Goal: Find contact information: Find contact information

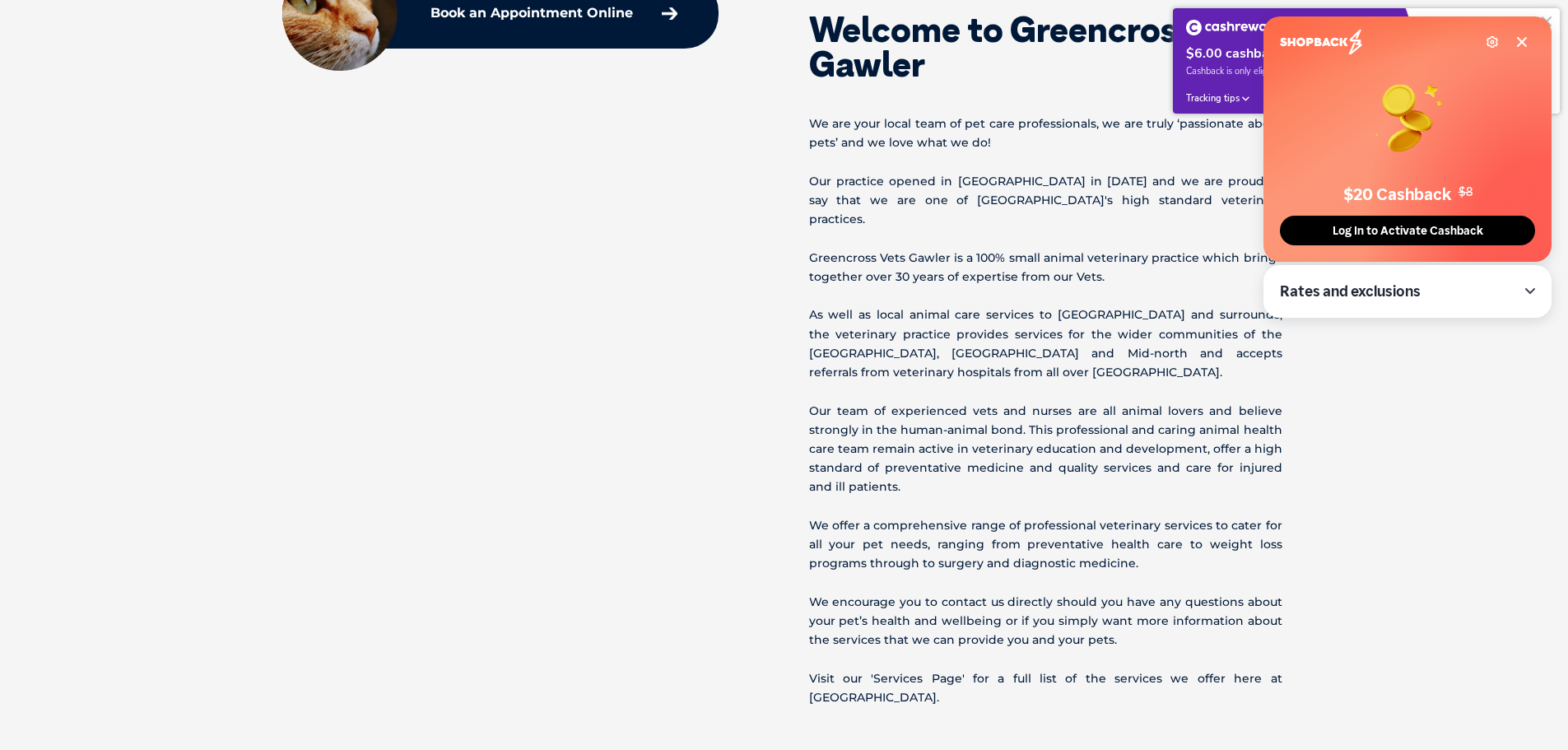
scroll to position [576, 0]
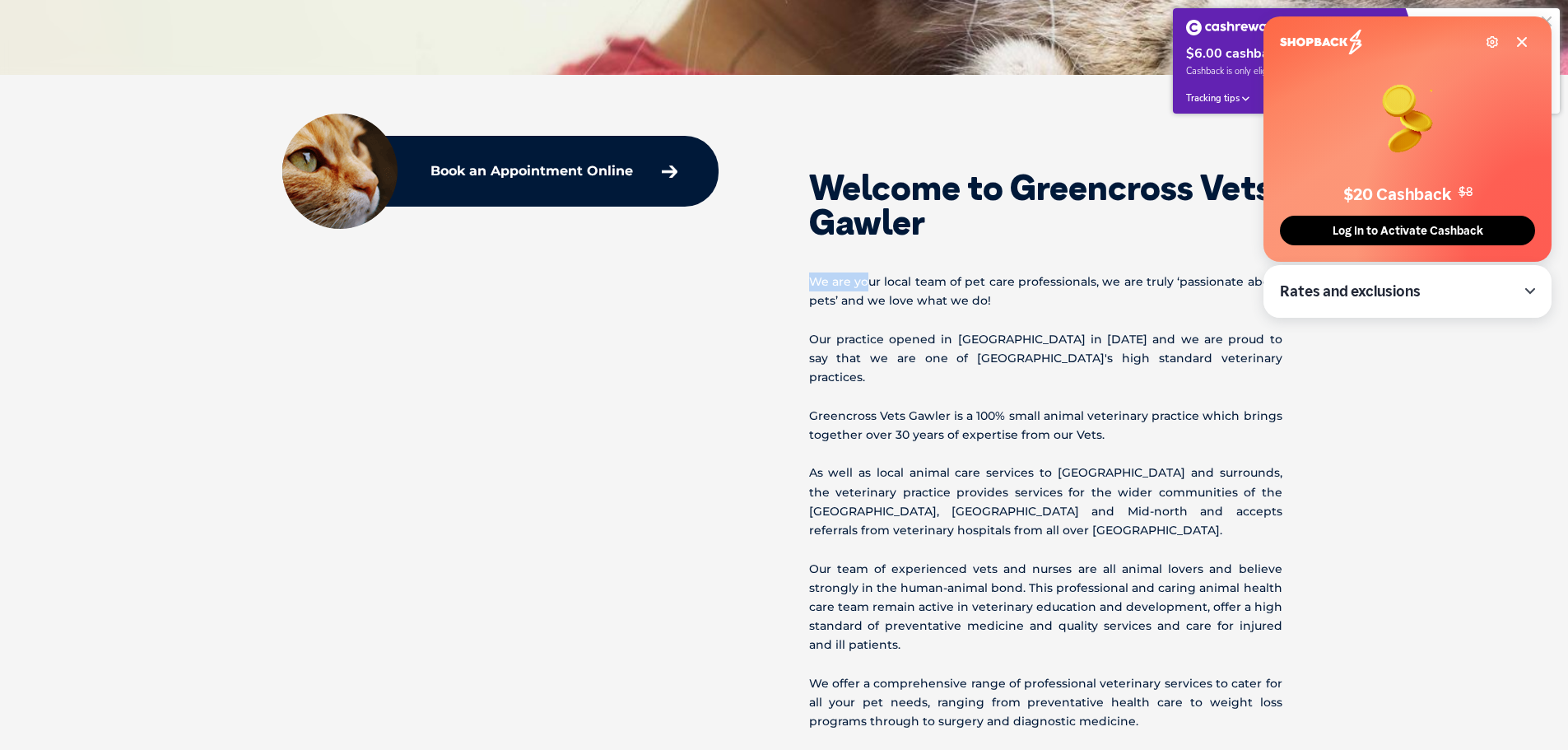
drag, startPoint x: 798, startPoint y: 285, endPoint x: 869, endPoint y: 273, distance: 72.0
click at [869, 273] on div "Welcome to Greencross Vets Gawler We are your local team of pet care profession…" at bounding box center [1048, 502] width 527 height 724
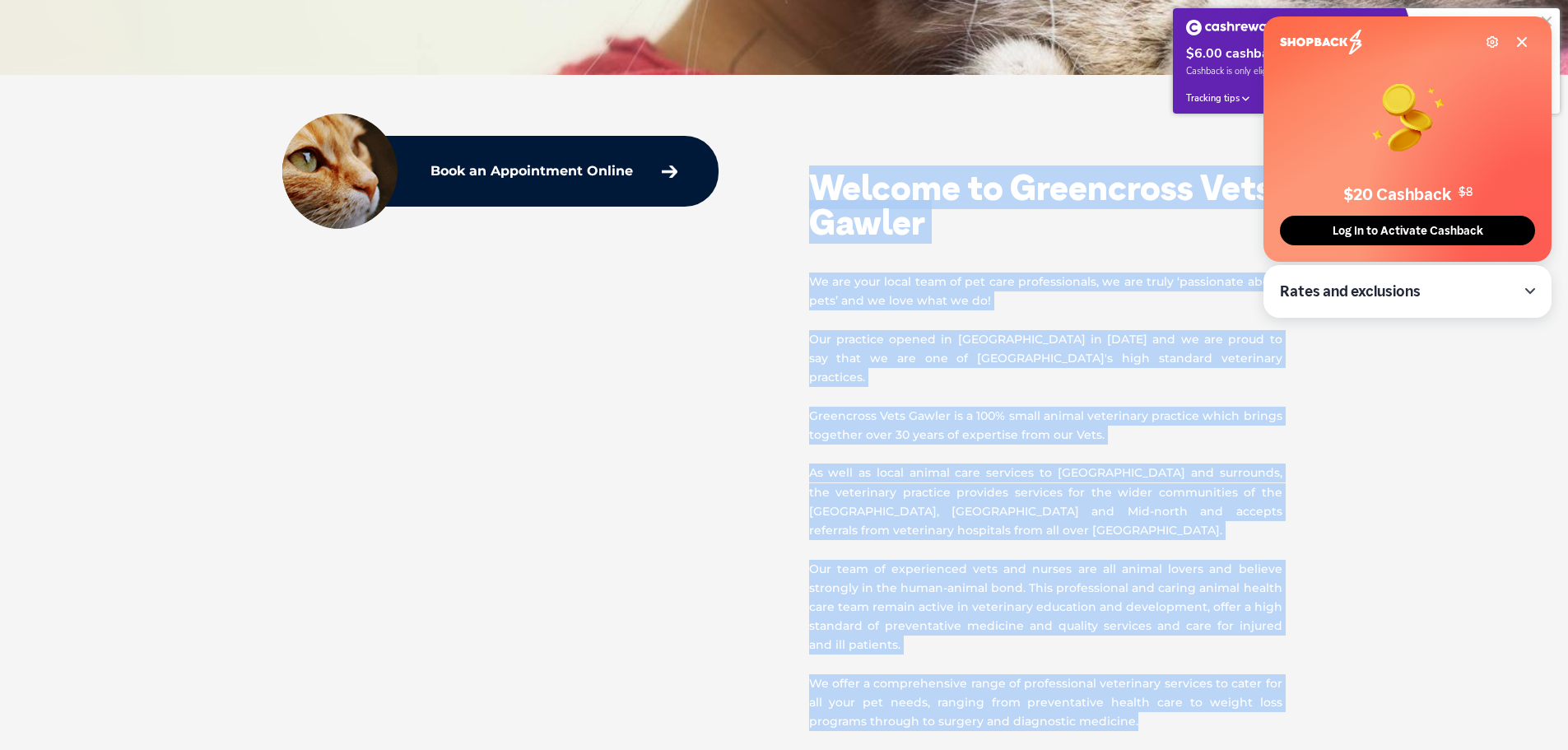
drag, startPoint x: 808, startPoint y: 191, endPoint x: 1178, endPoint y: 708, distance: 635.8
click at [1178, 708] on div "Welcome to Greencross Vets Gawler We are your local team of pet care profession…" at bounding box center [1048, 502] width 527 height 724
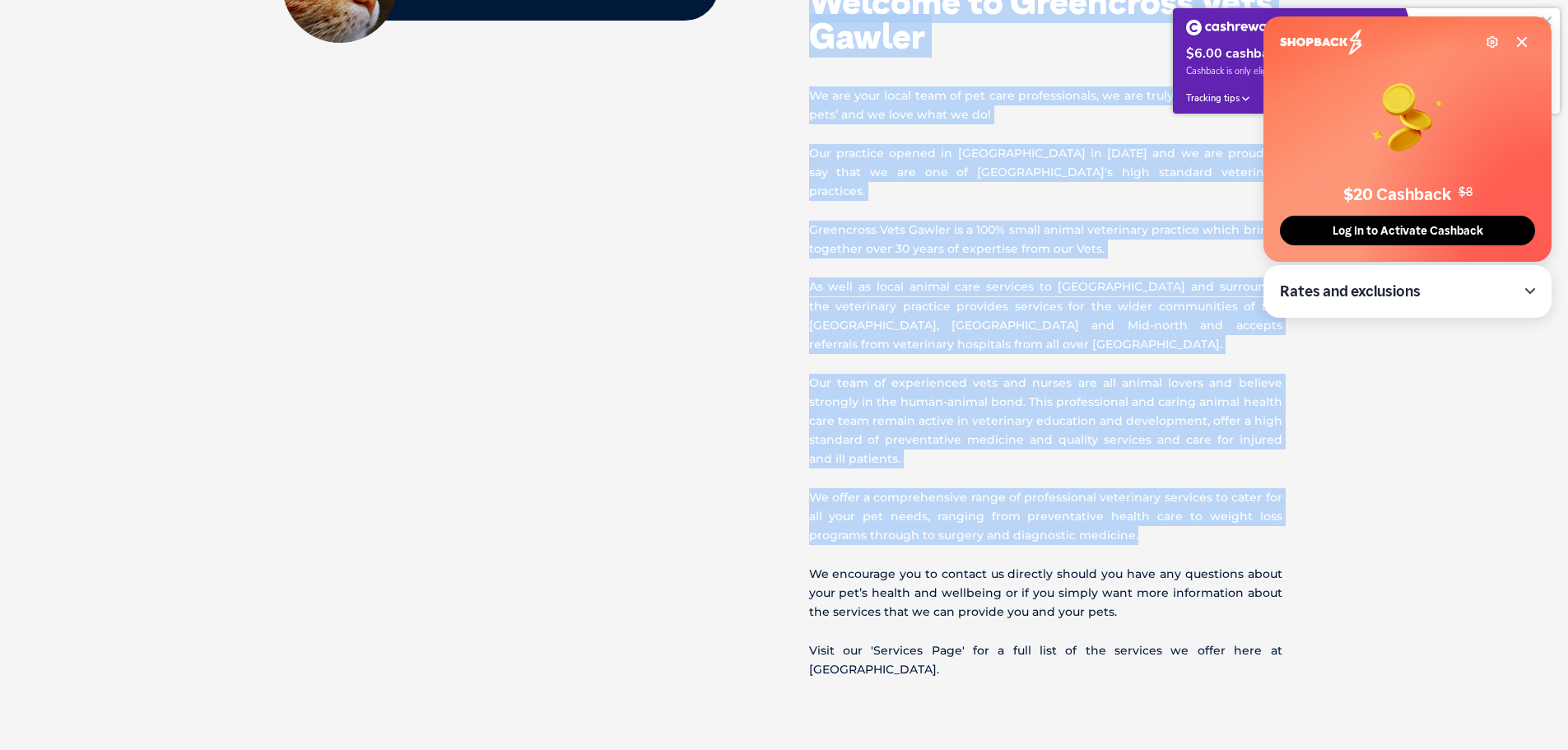
scroll to position [823, 0]
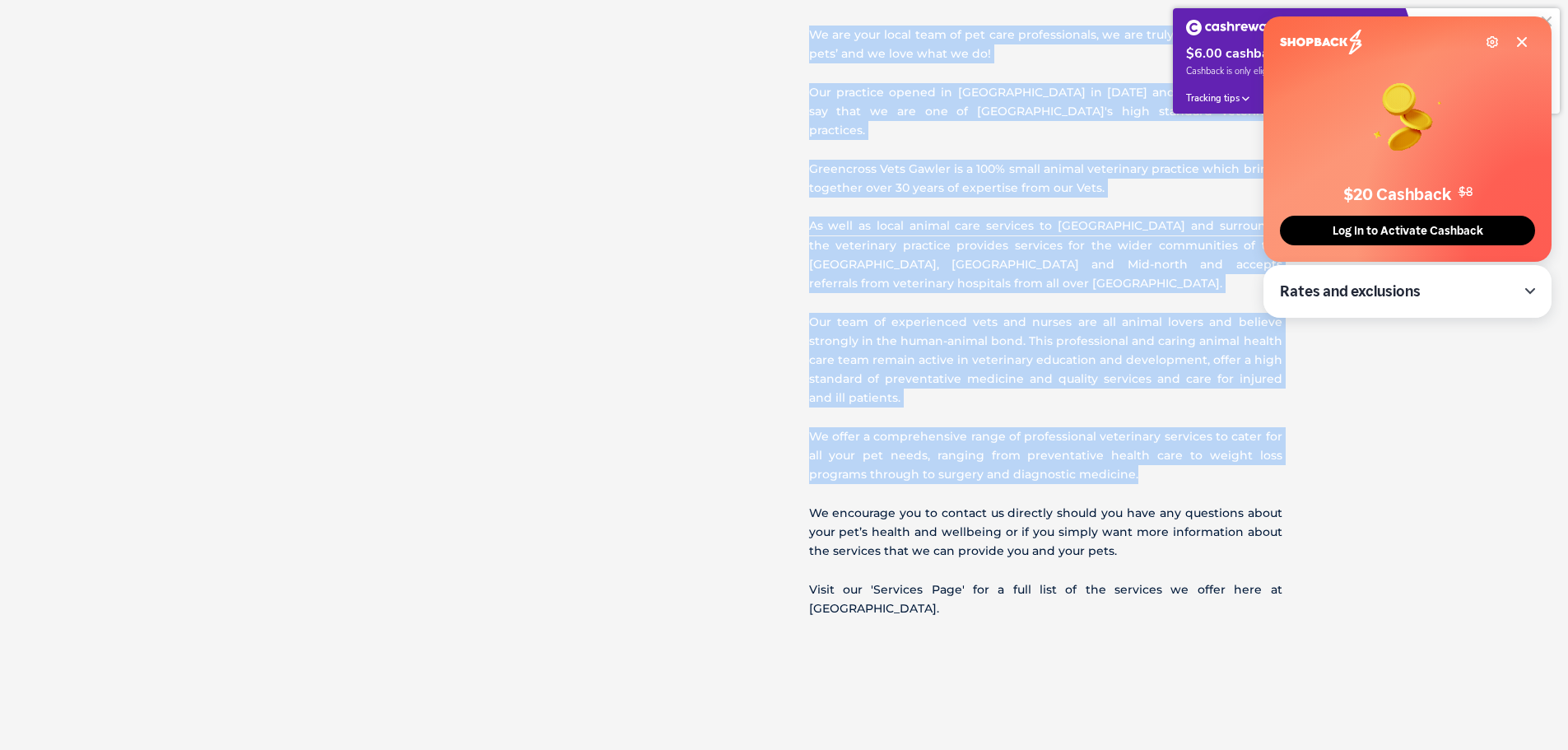
copy div "Loremip do Sitametcon Adip Elitse Do eiu temp incid utla et dol magn aliquaenim…"
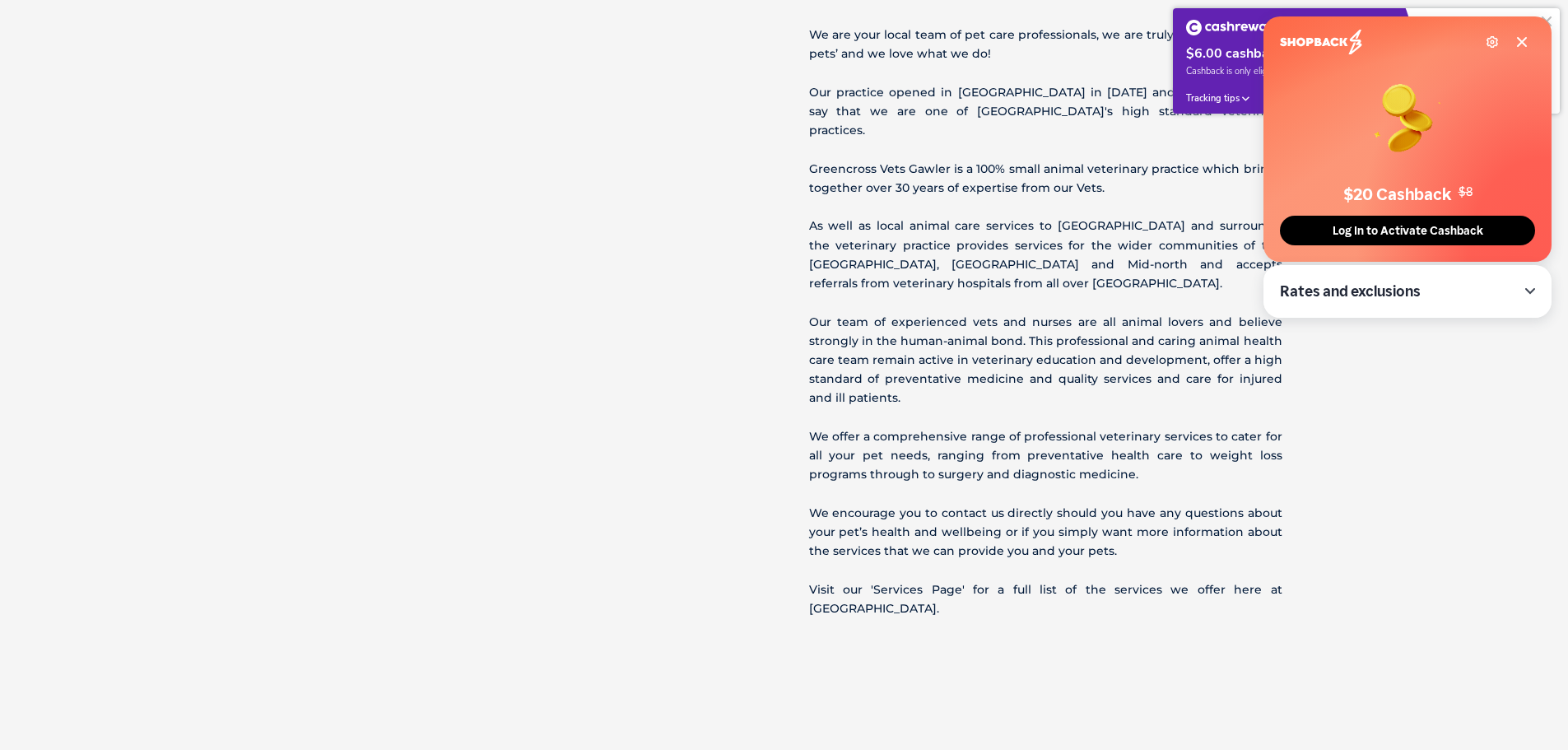
click at [886, 504] on p "We encourage you to contact us directly should you have any questions about you…" at bounding box center [1046, 533] width 474 height 57
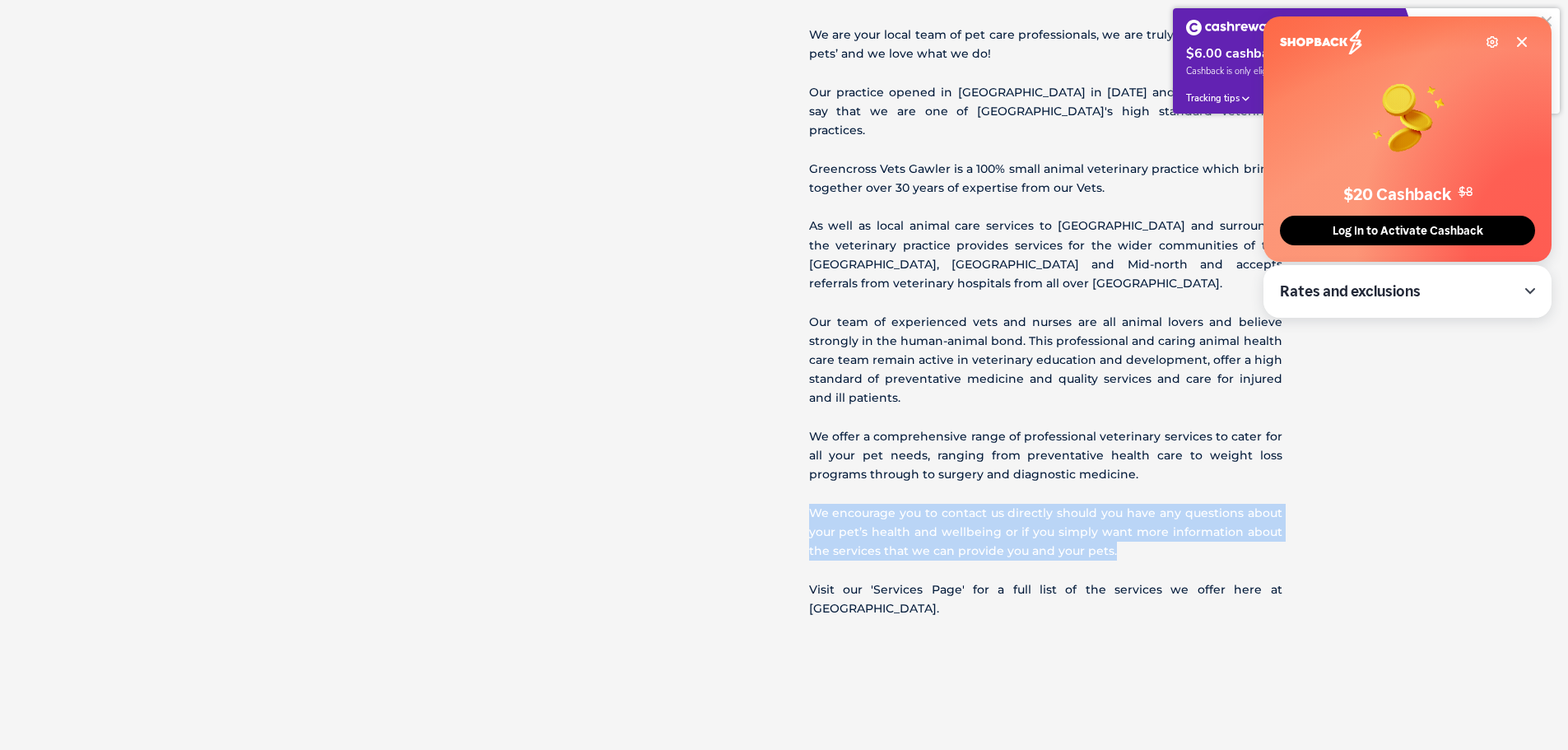
drag, startPoint x: 790, startPoint y: 483, endPoint x: 1120, endPoint y: 529, distance: 333.2
click at [1120, 529] on div "Welcome to Greencross Vets Gawler We are your local team of pet care profession…" at bounding box center [1048, 255] width 527 height 724
copy p "We encourage you to contact us directly should you have any questions about you…"
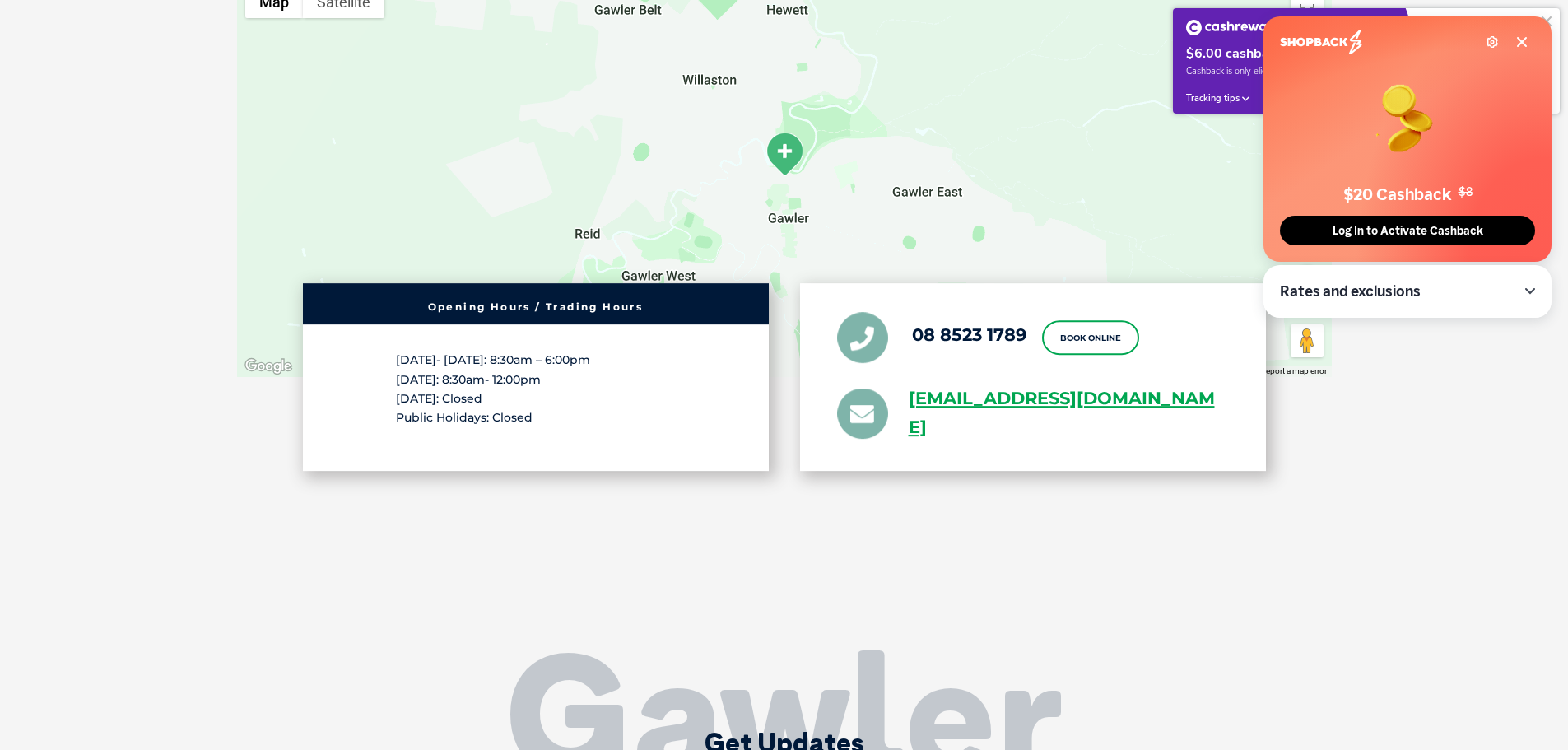
scroll to position [3110, 0]
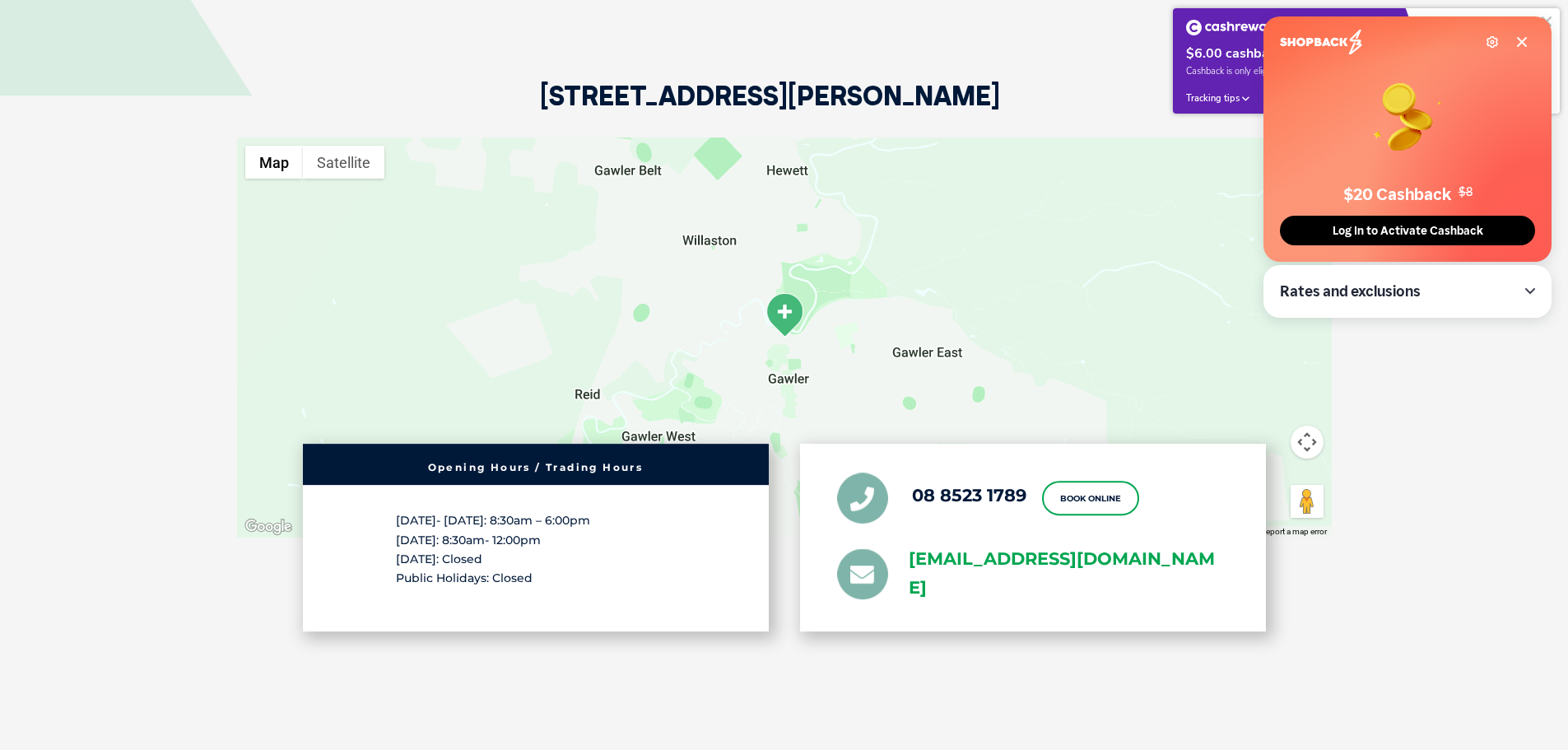
drag, startPoint x: 895, startPoint y: 510, endPoint x: 979, endPoint y: 565, distance: 100.4
click at [979, 565] on ul "08 8523 1789 Book Online [EMAIL_ADDRESS][DOMAIN_NAME]" at bounding box center [1033, 538] width 392 height 130
copy link "[EMAIL_ADDRESS][DOMAIN_NAME]"
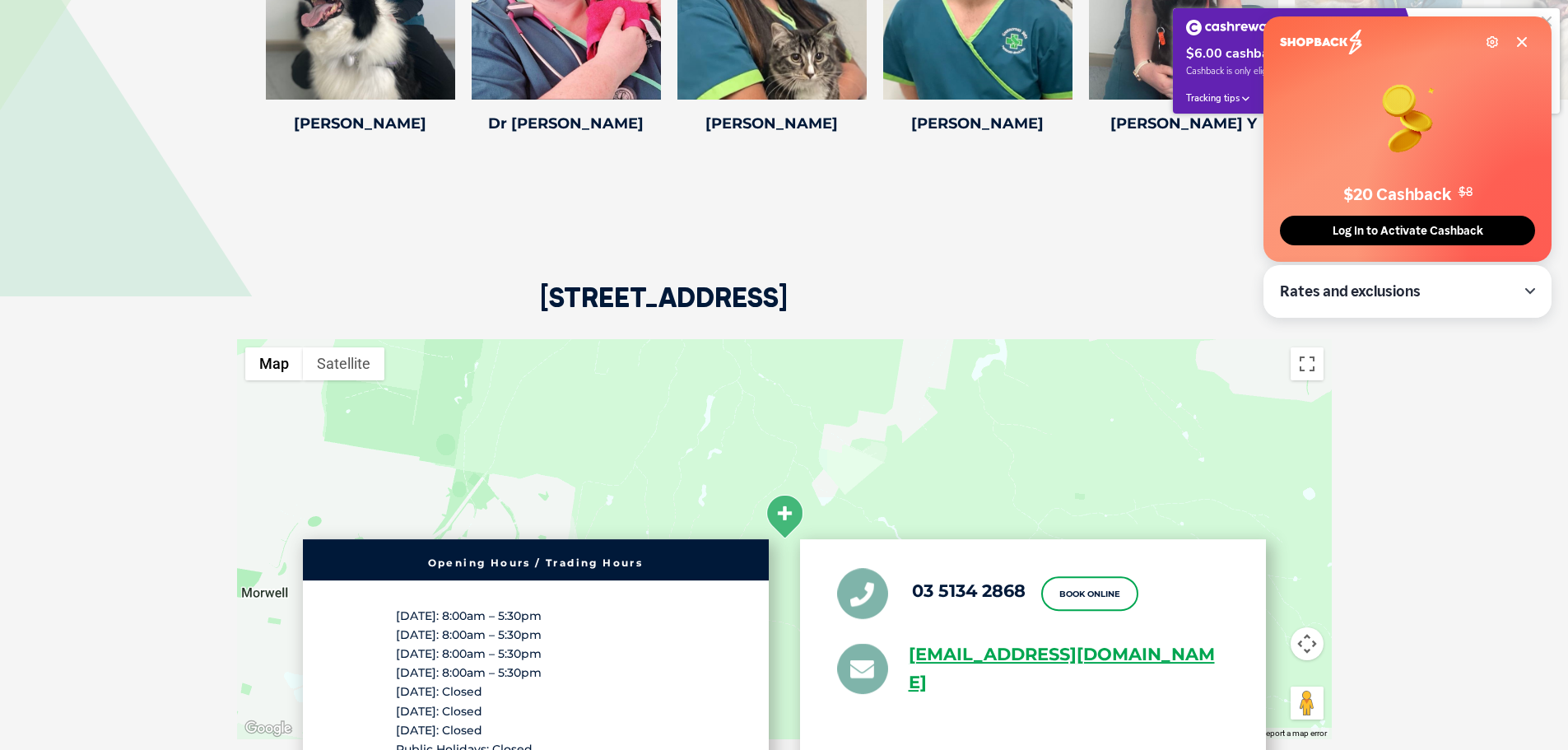
scroll to position [3210, 0]
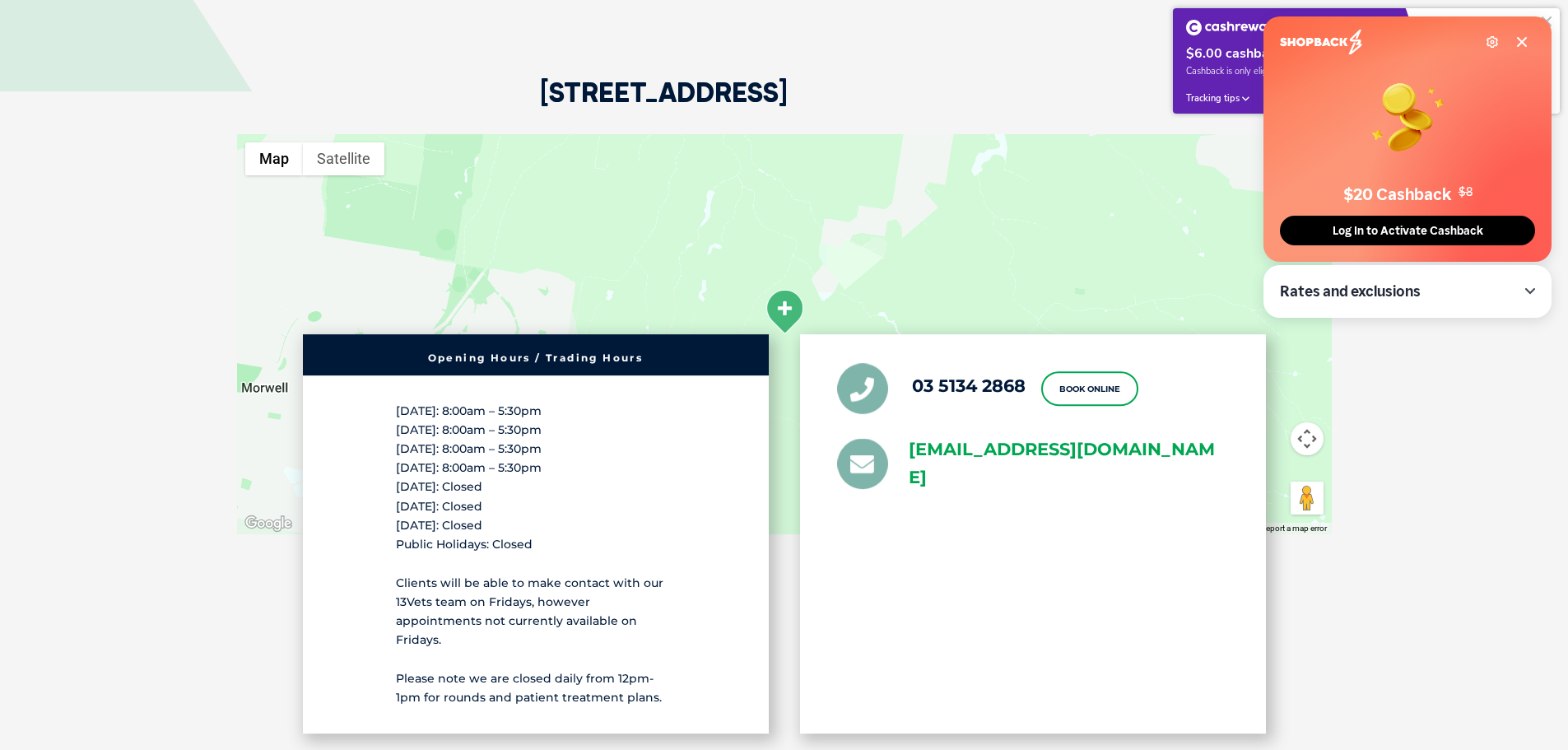
drag, startPoint x: 897, startPoint y: 438, endPoint x: 998, endPoint y: 493, distance: 115.0
click at [998, 493] on ul "03 5134 2868 Book Online greencross.morwell@greencrossvet.com.au" at bounding box center [1033, 427] width 392 height 130
copy link "greencross.morwell@greencrossvet.com.au"
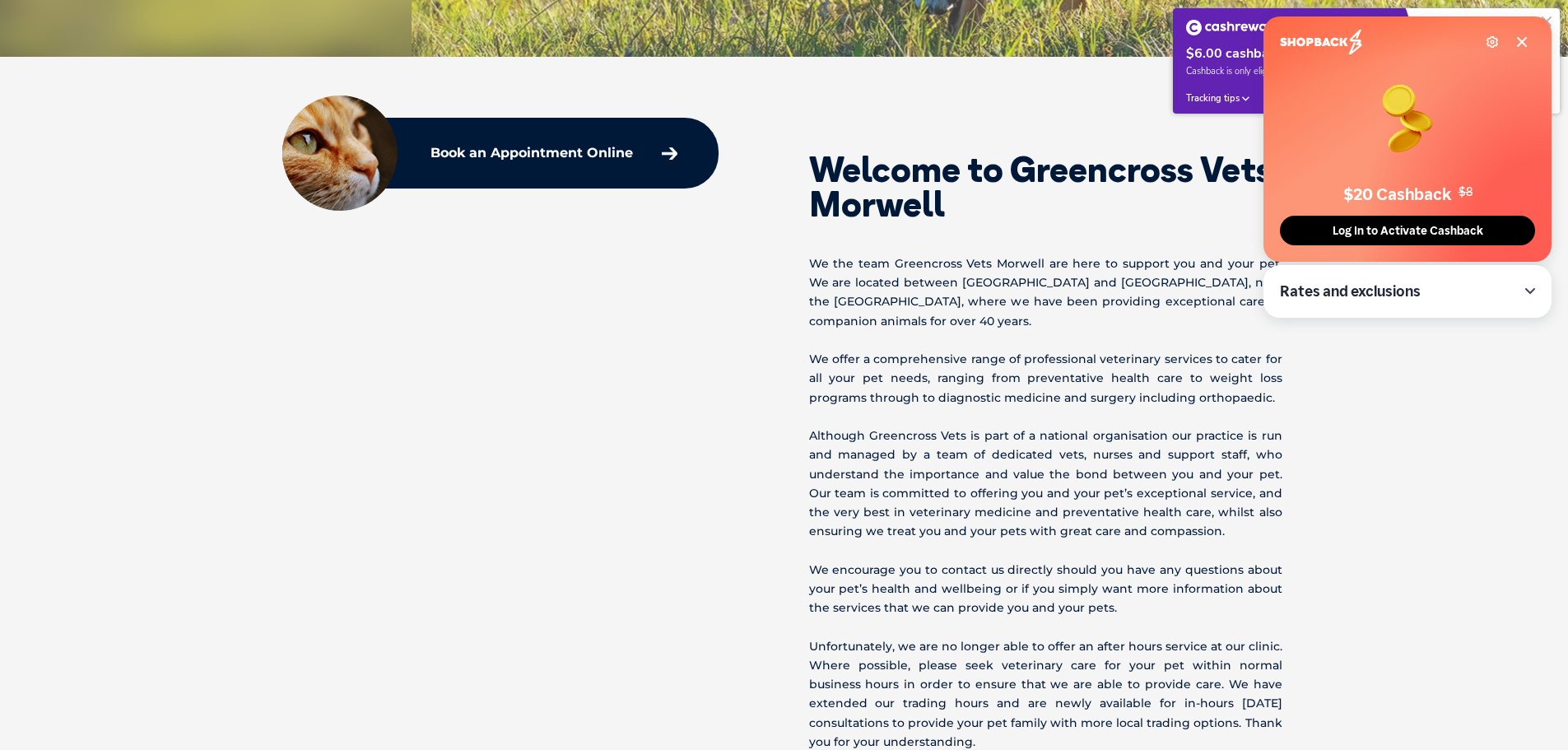
scroll to position [576, 0]
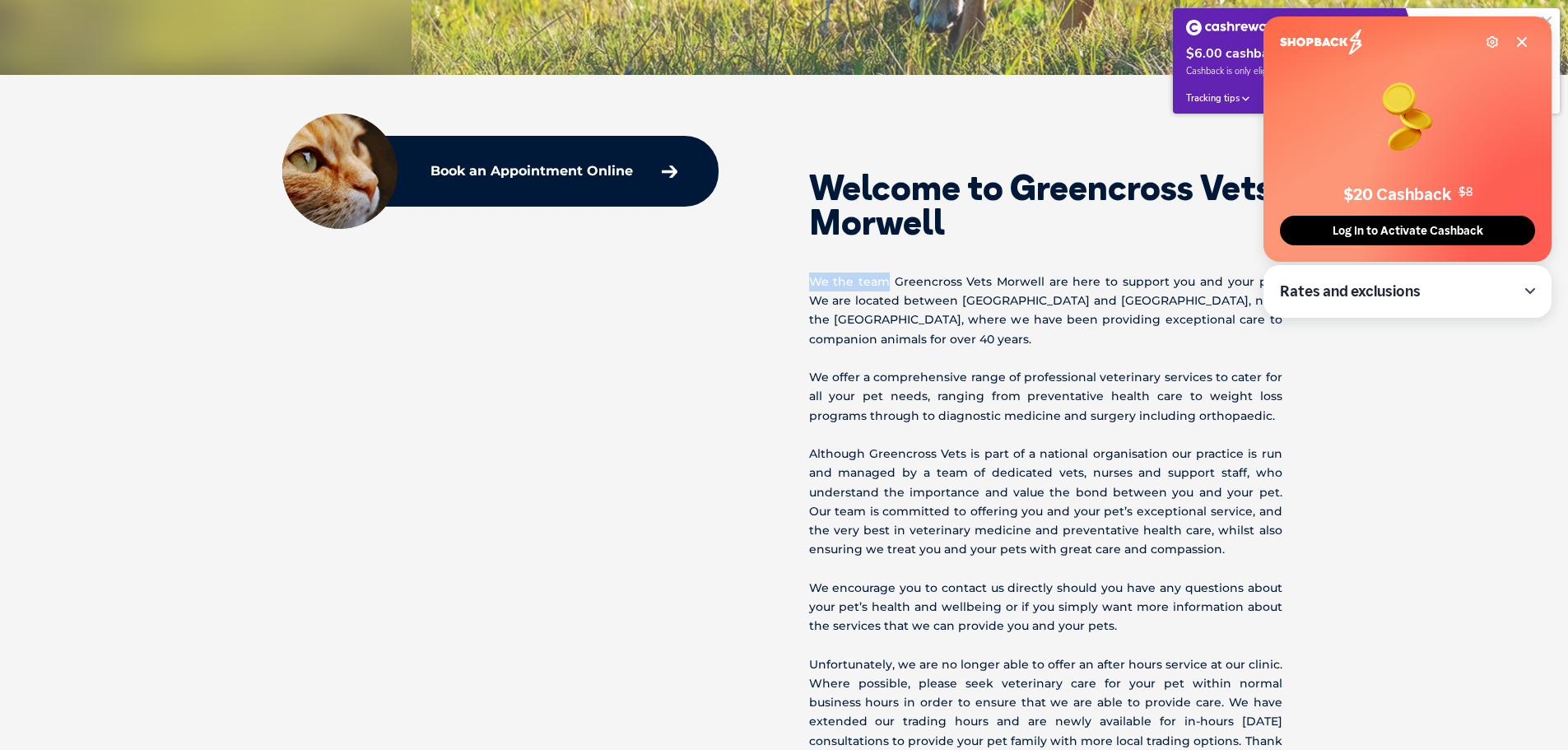
drag, startPoint x: 801, startPoint y: 277, endPoint x: 887, endPoint y: 282, distance: 86.1
click at [887, 282] on div "Welcome to Greencross Vets Morwell We the team Greencross Vets Morwell are here…" at bounding box center [1048, 550] width 527 height 819
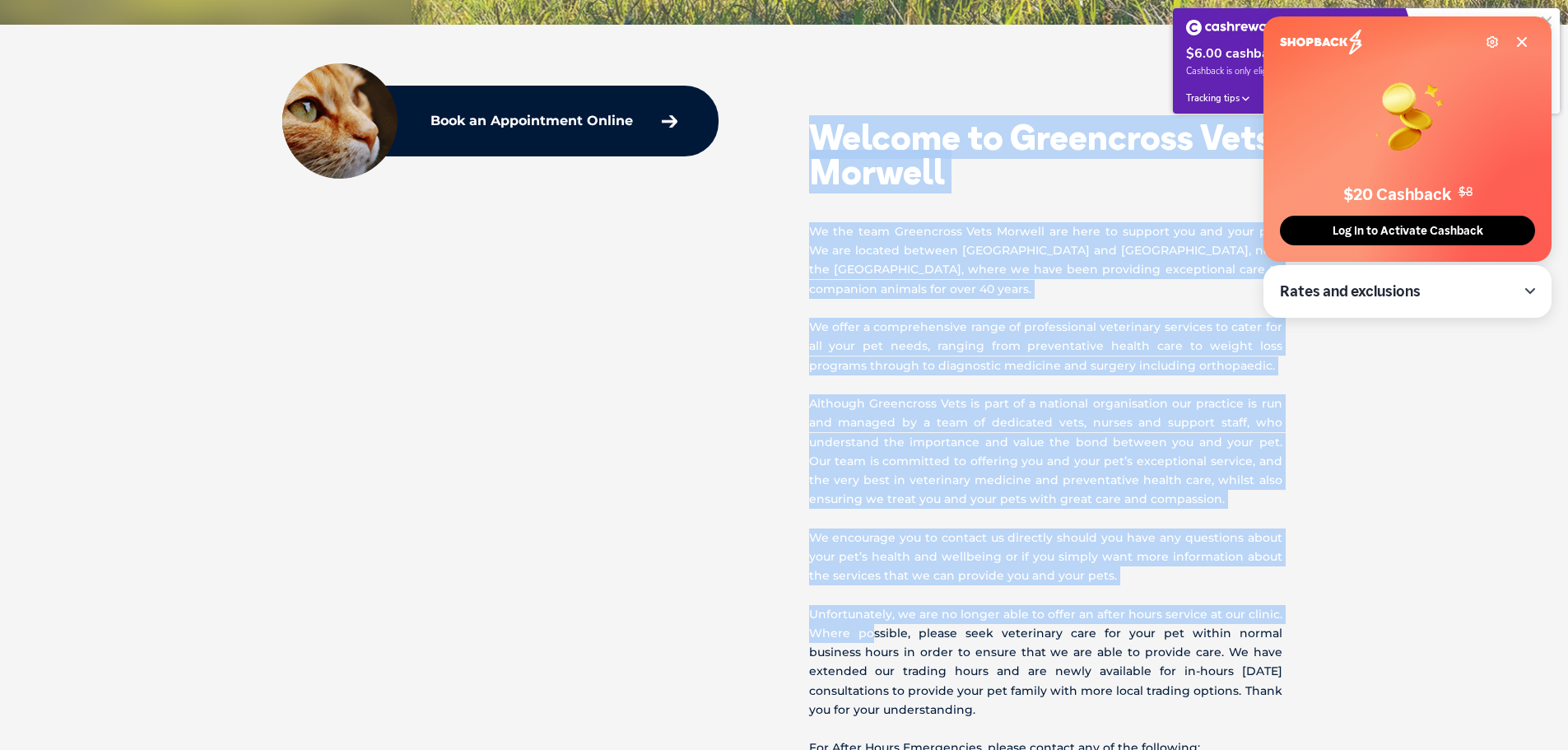
scroll to position [741, 0]
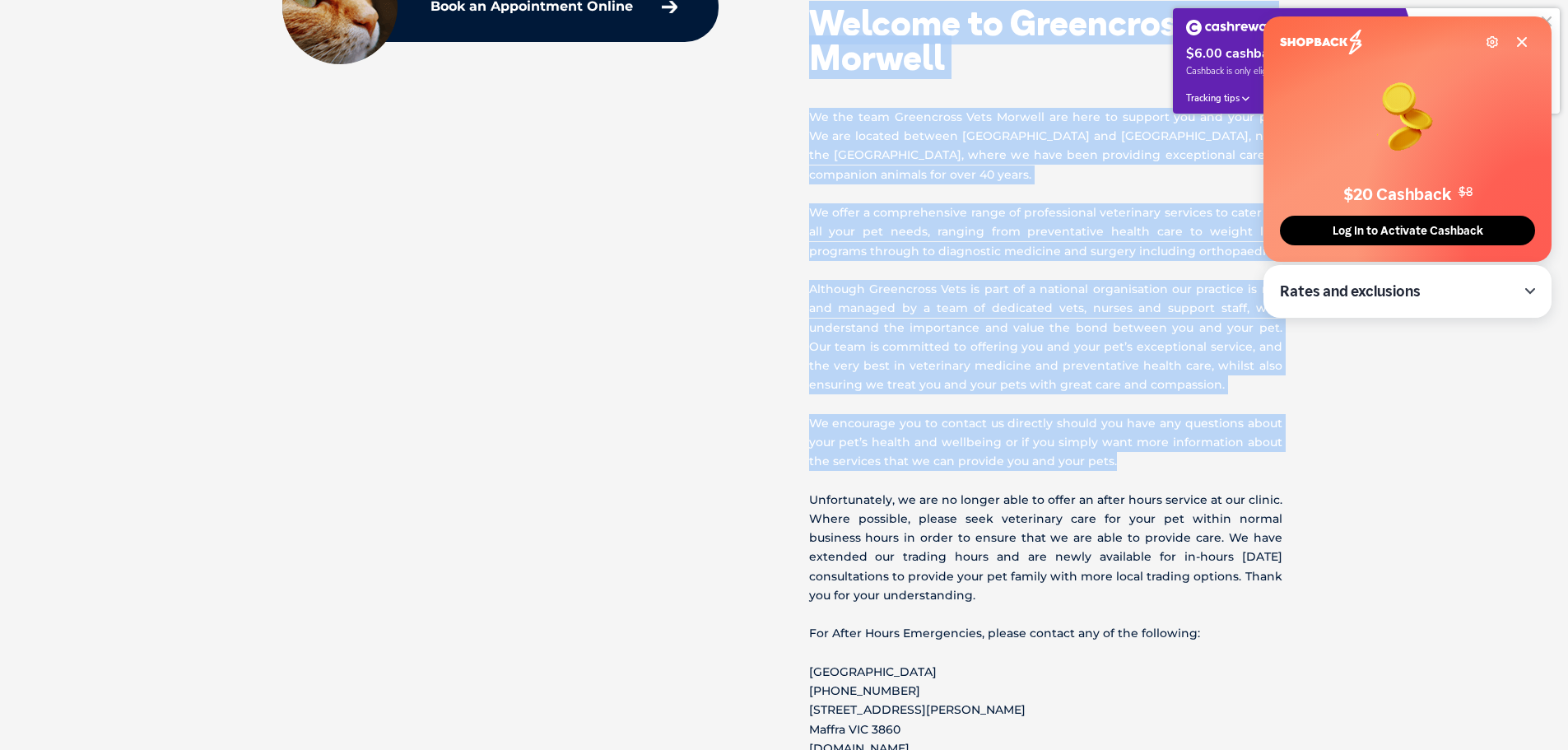
drag, startPoint x: 828, startPoint y: 185, endPoint x: 1223, endPoint y: 459, distance: 480.7
click at [1223, 459] on div "Welcome to Greencross Vets Morwell We the team Greencross Vets Morwell are here…" at bounding box center [1048, 386] width 527 height 819
copy div "Welcome to Greencross Vets Morwell We the team Greencross Vets Morwell are here…"
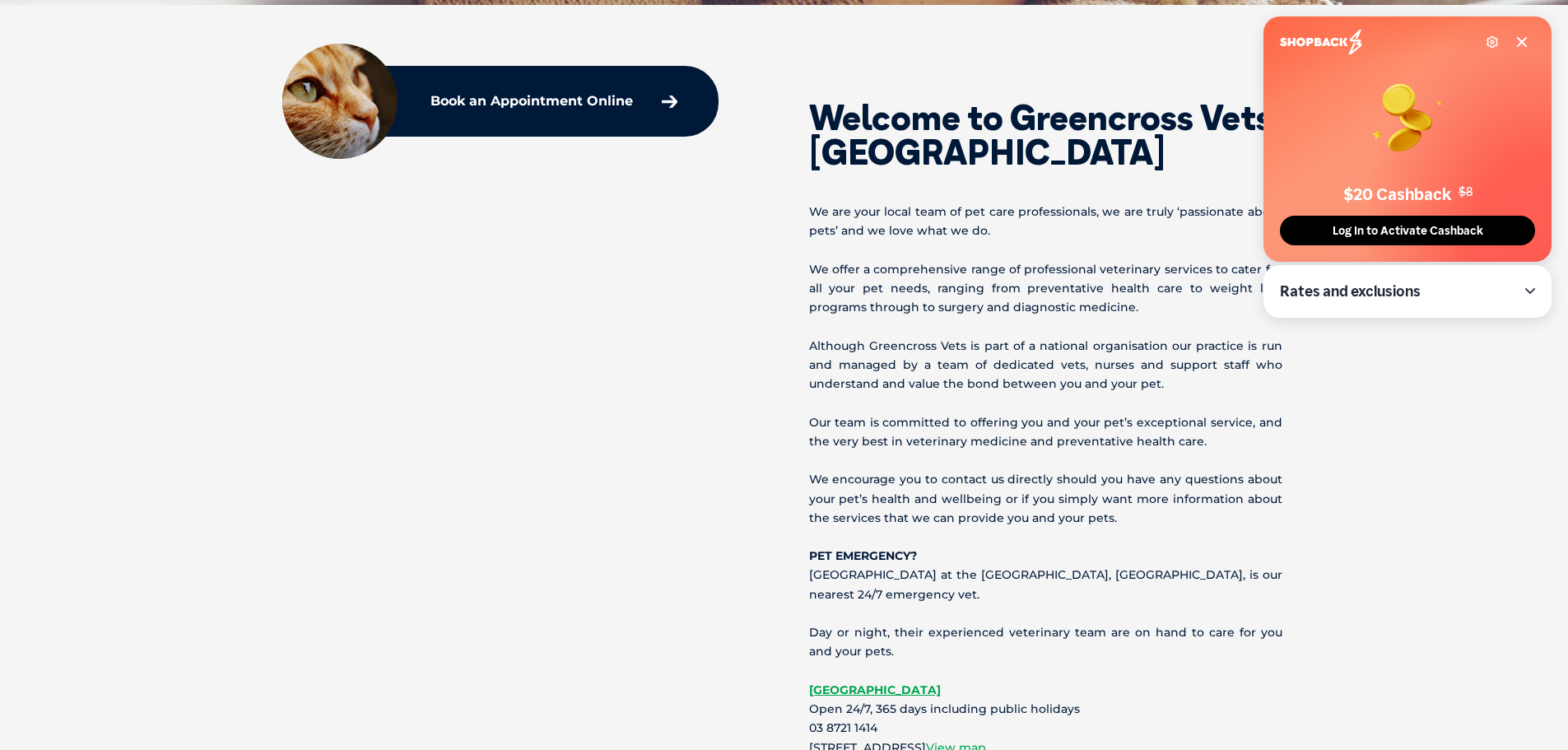
scroll to position [658, 0]
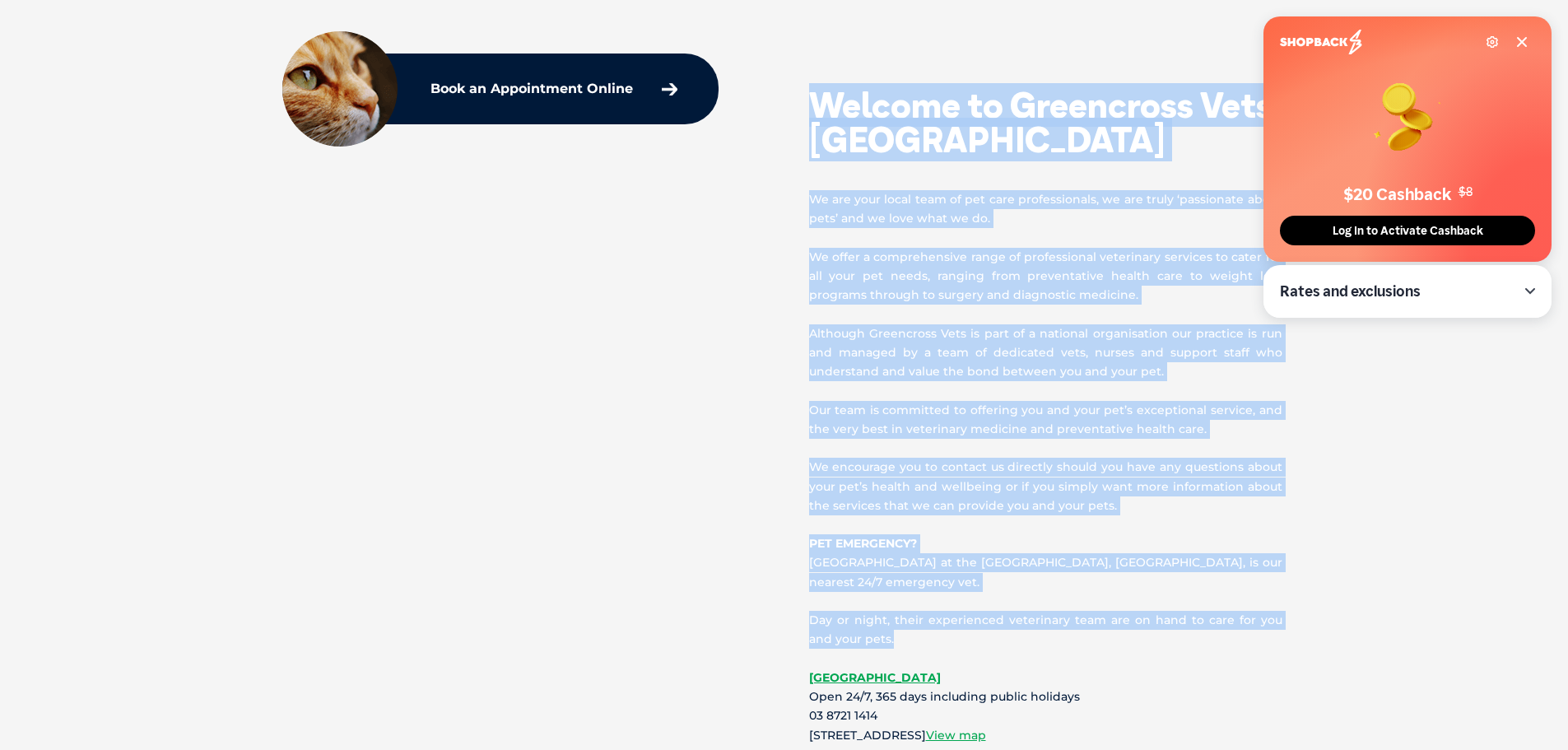
drag, startPoint x: 819, startPoint y: 101, endPoint x: 956, endPoint y: 643, distance: 559.0
click at [961, 645] on div "Welcome to Greencross Vets Hoppers Crossing We are your local team of pet care …" at bounding box center [1048, 401] width 527 height 686
copy div "Welcome to Greencross Vets Hoppers Crossing We are your local team of pet care …"
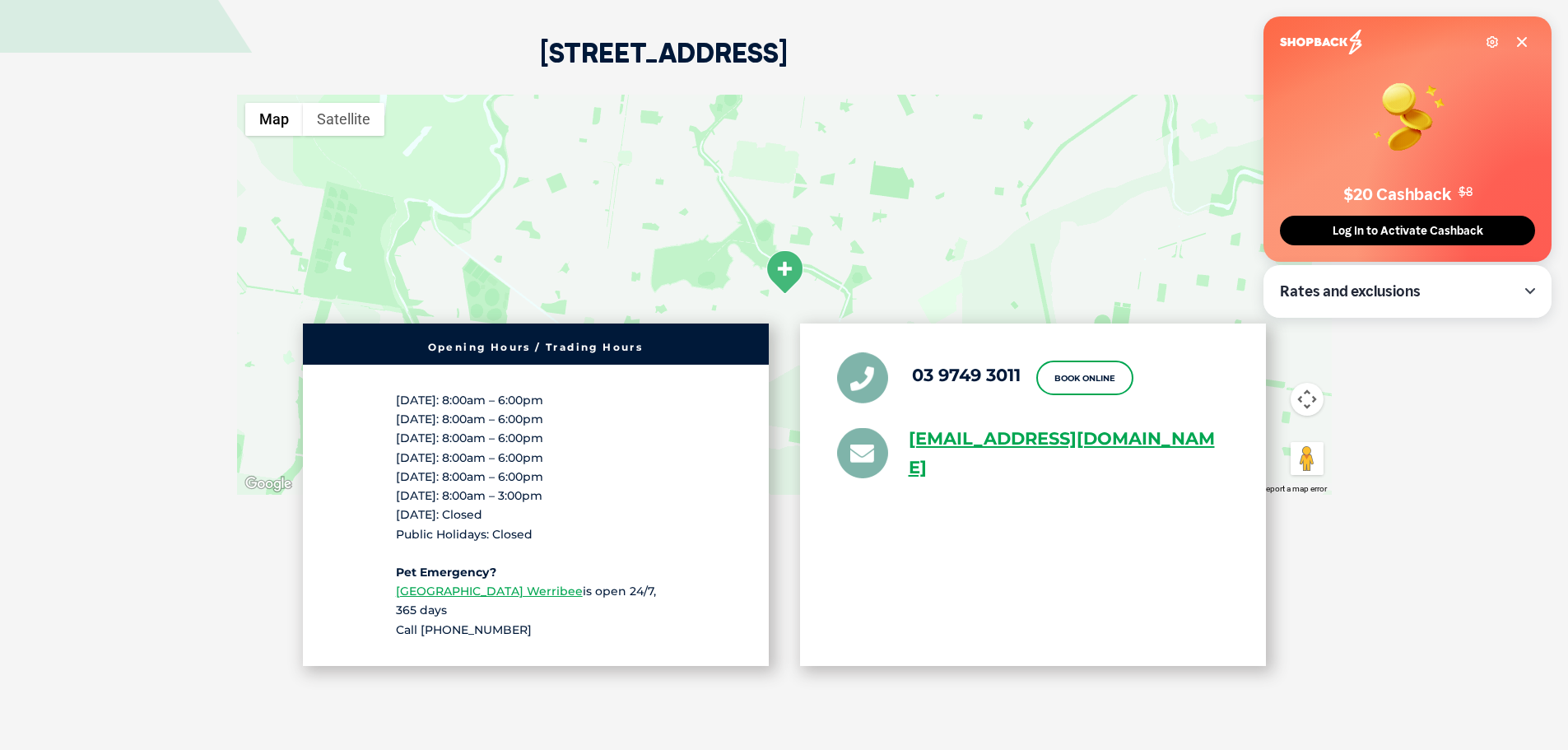
scroll to position [3128, 0]
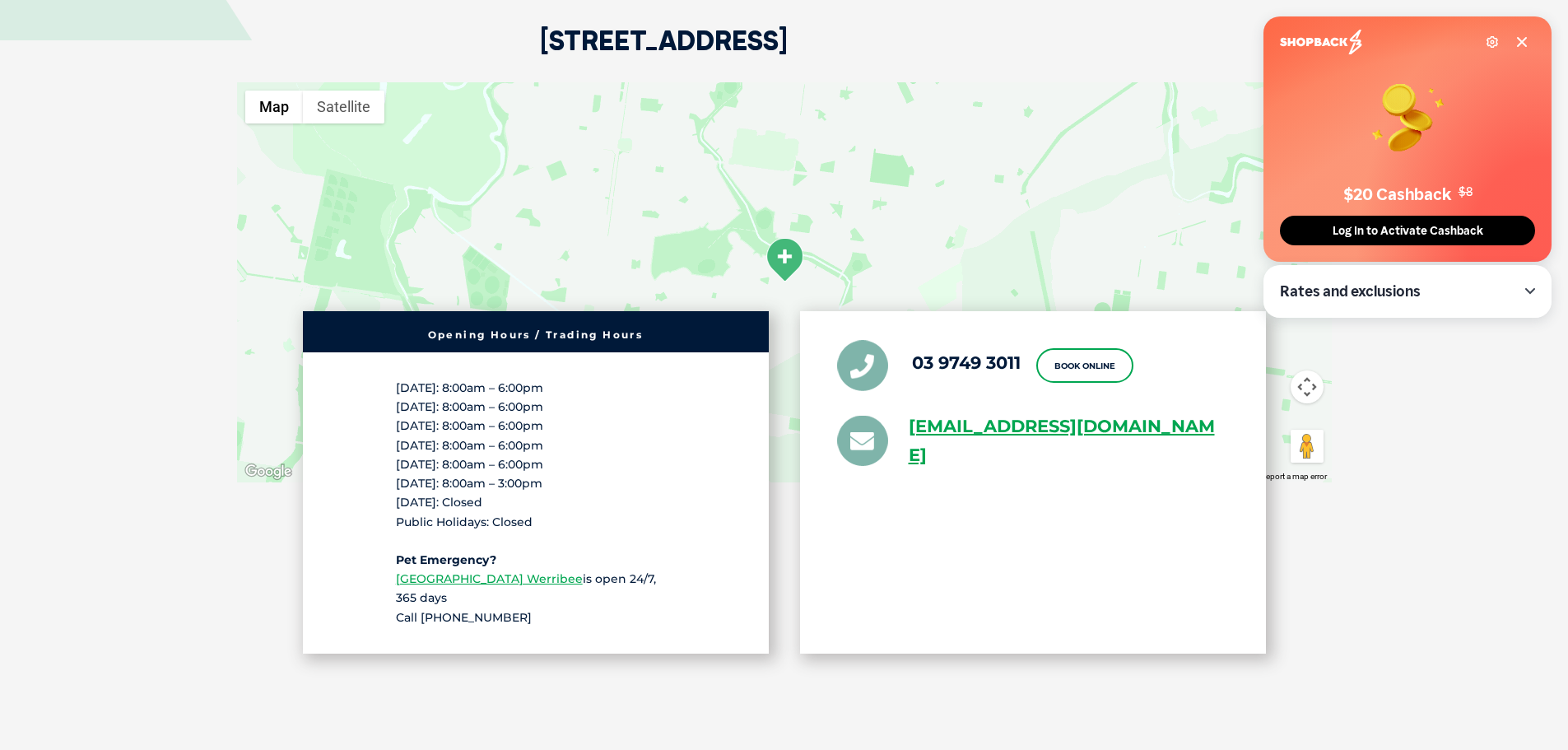
drag, startPoint x: 888, startPoint y: 411, endPoint x: 1084, endPoint y: 483, distance: 208.8
click at [1084, 483] on div "03 9749 3011 Book Online greencross.hopperscrossing@greencrossvet.com.au" at bounding box center [1033, 482] width 466 height 342
copy li "greencross.hopperscrossing@greencrossvet.com.au"
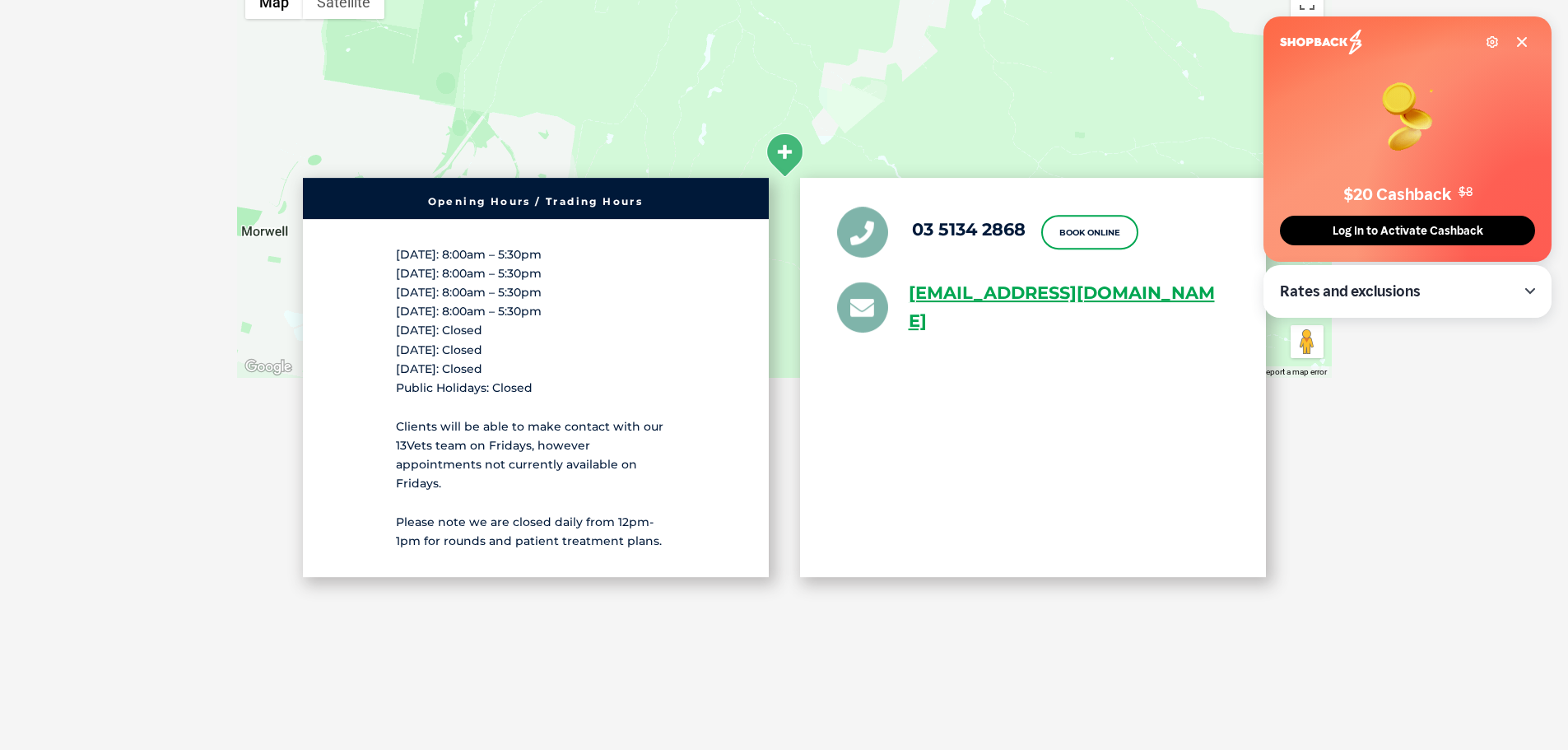
scroll to position [3375, 0]
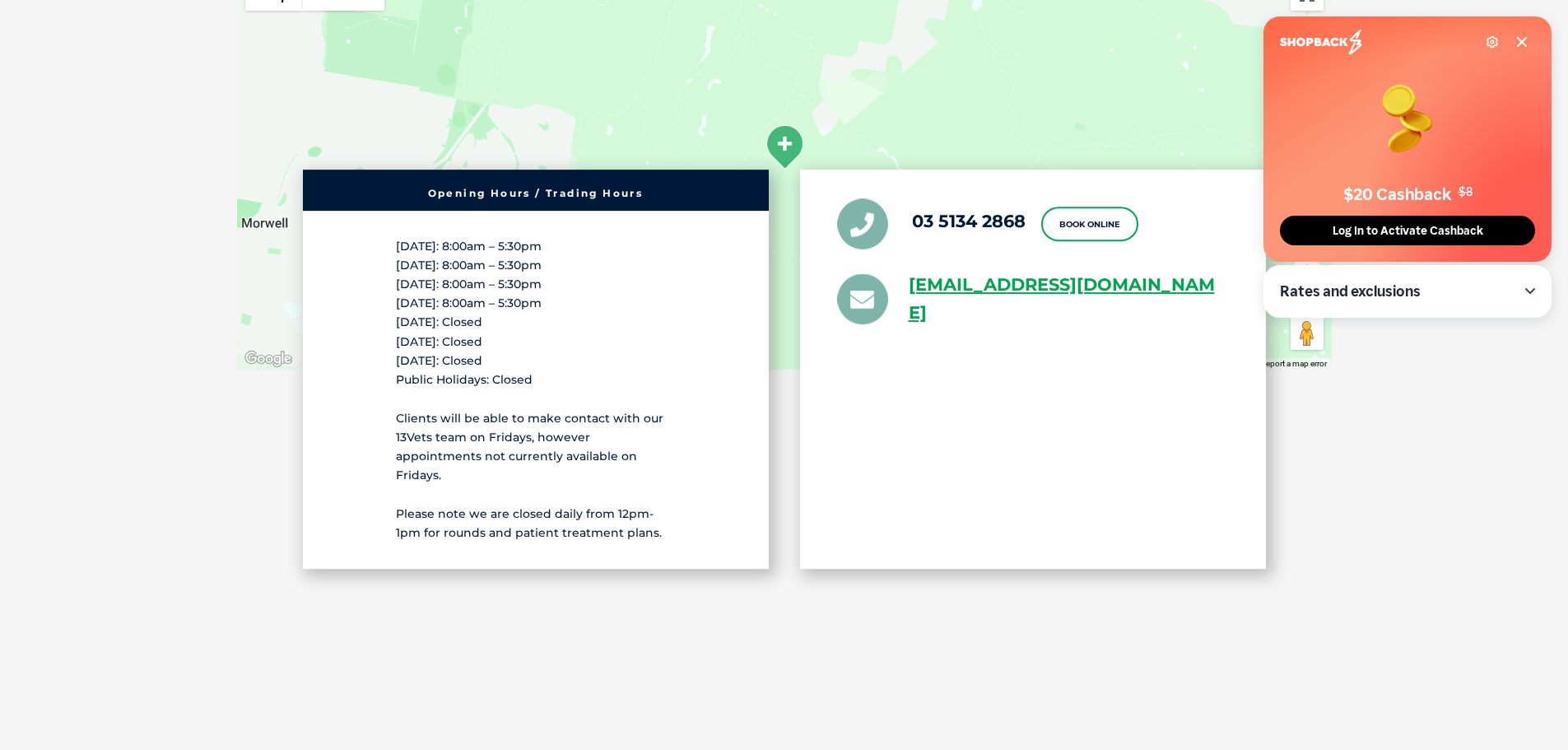
click at [78, 73] on section "5203 Princes Highway, Morwell VIC 3840 ← Move left → Move right ↑ Move up ↓ Mov…" at bounding box center [784, 319] width 1568 height 1099
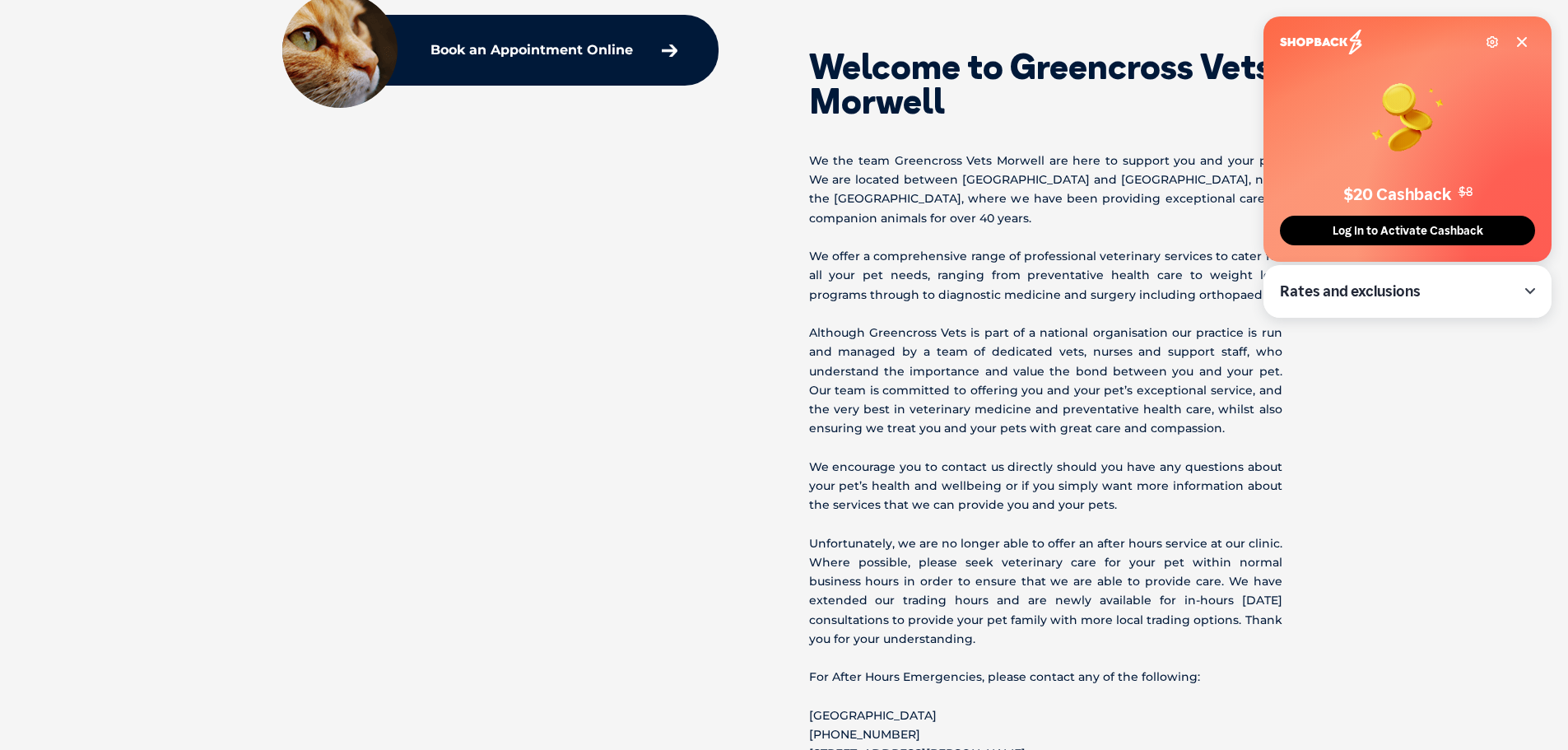
scroll to position [551, 0]
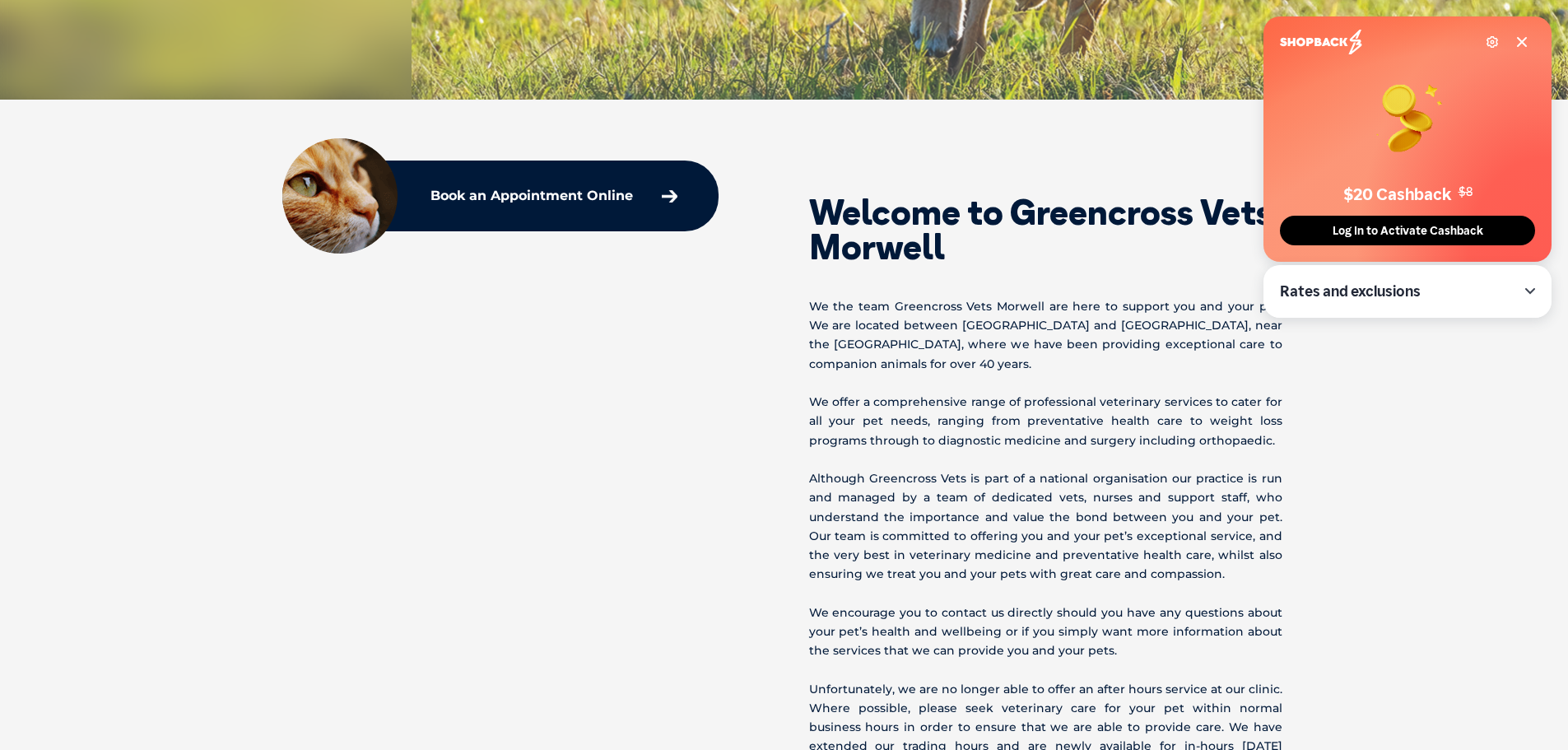
click at [422, 424] on div "Welcome to Greencross Vets Morwell We the team Greencross Vets Morwell are here…" at bounding box center [784, 575] width 1087 height 819
click at [1521, 39] on icon at bounding box center [1522, 42] width 13 height 13
